Goal: Task Accomplishment & Management: Manage account settings

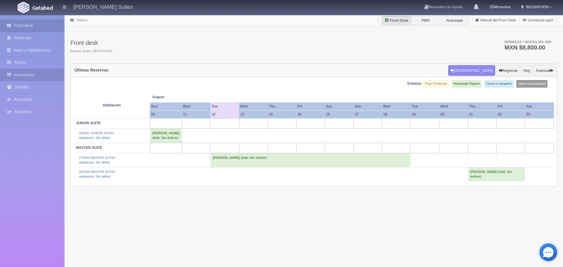
drag, startPoint x: 47, startPoint y: 72, endPoint x: 45, endPoint y: 74, distance: 3.1
click at [46, 72] on link "Inventarios" at bounding box center [32, 75] width 64 height 12
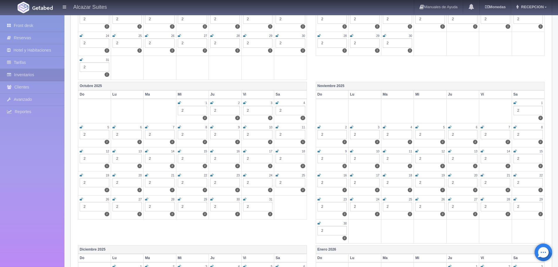
scroll to position [205, 0]
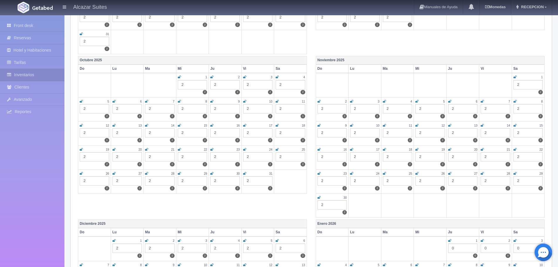
click at [216, 157] on div "2" at bounding box center [225, 156] width 30 height 9
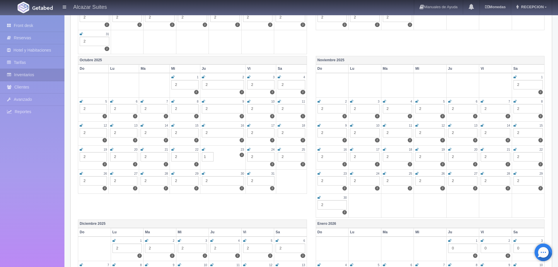
type input "1"
click at [254, 156] on div "2" at bounding box center [260, 156] width 27 height 9
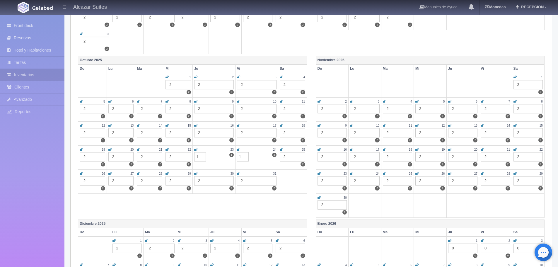
type input "1"
click at [295, 184] on td at bounding box center [292, 181] width 29 height 24
